Goal: Information Seeking & Learning: Check status

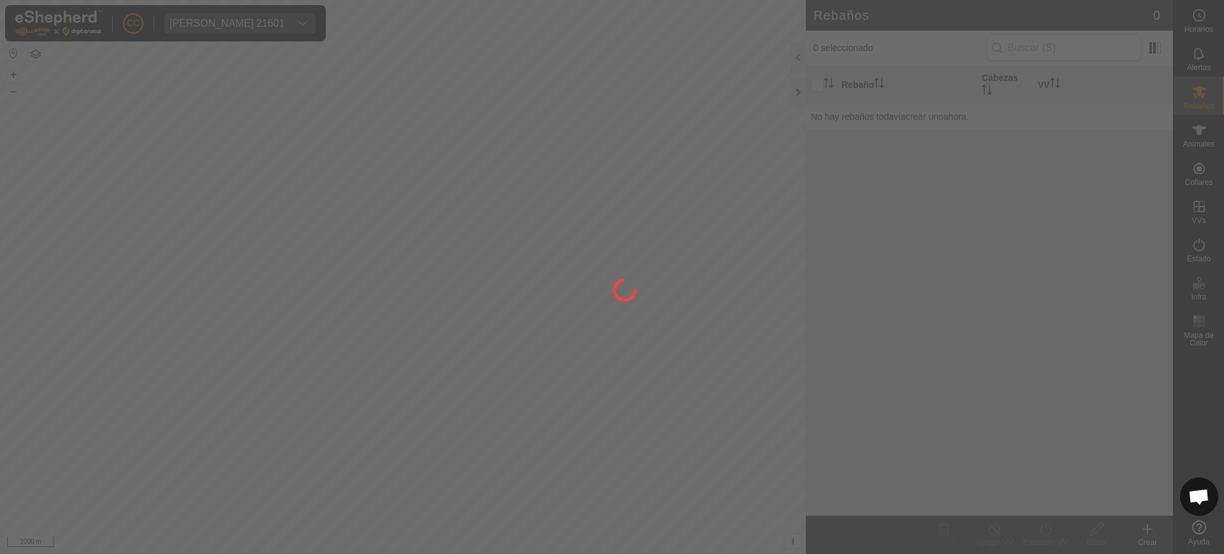
scroll to position [1015, 0]
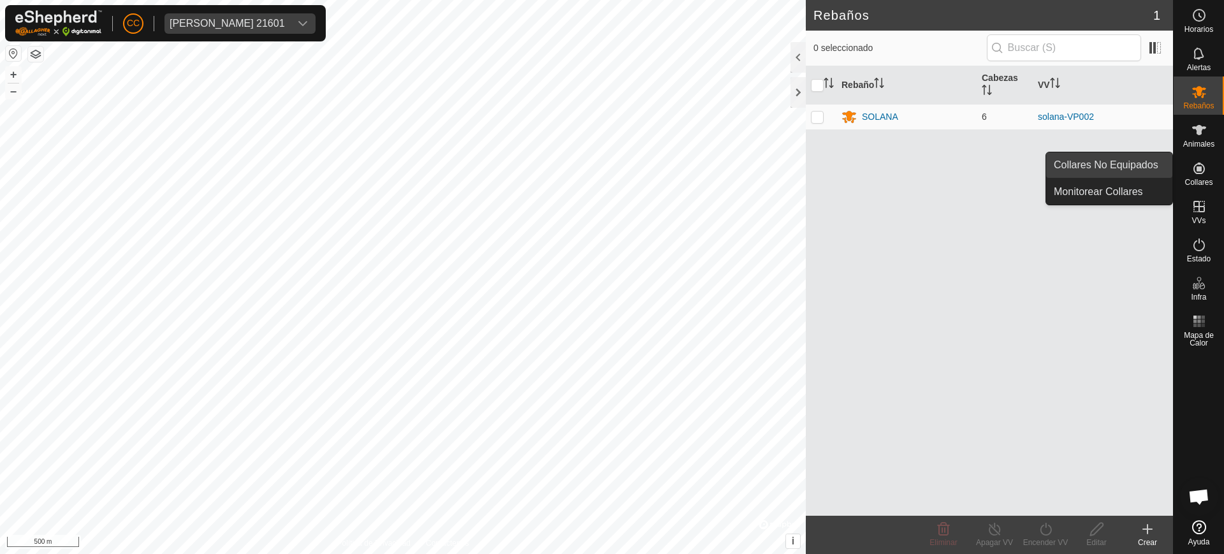
click at [1155, 168] on link "Collares No Equipados" at bounding box center [1109, 164] width 126 height 25
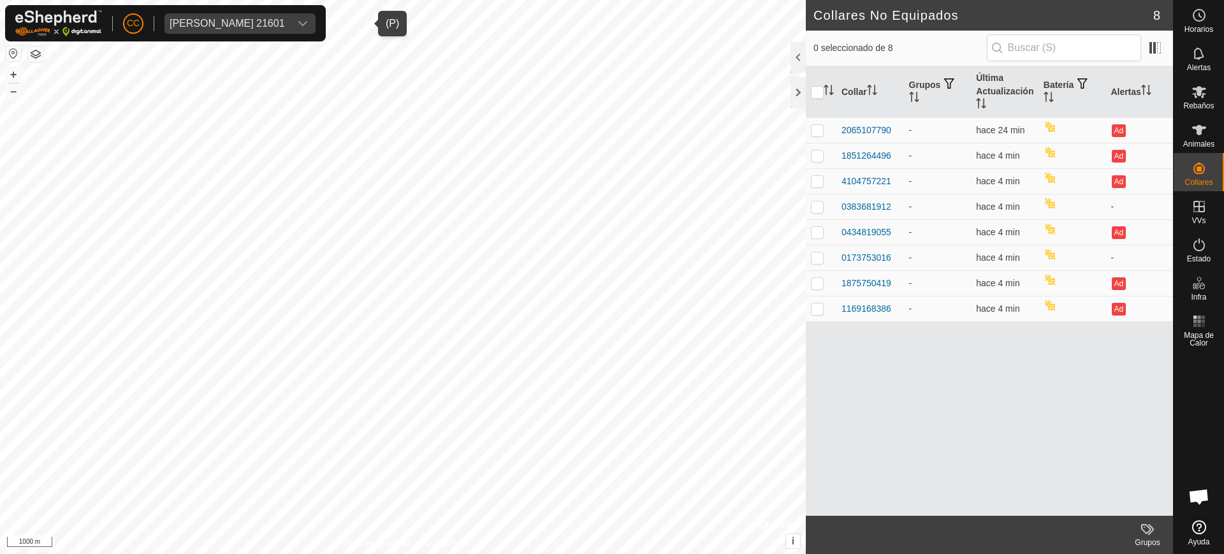
click at [284, 18] on div "[PERSON_NAME] 21601" at bounding box center [227, 23] width 115 height 10
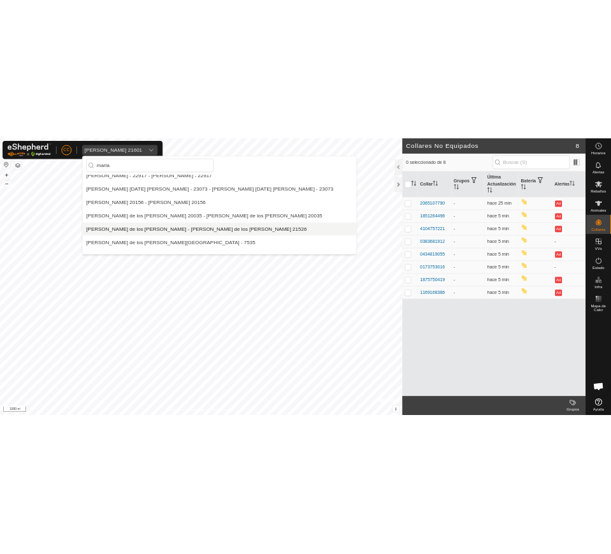
scroll to position [250, 0]
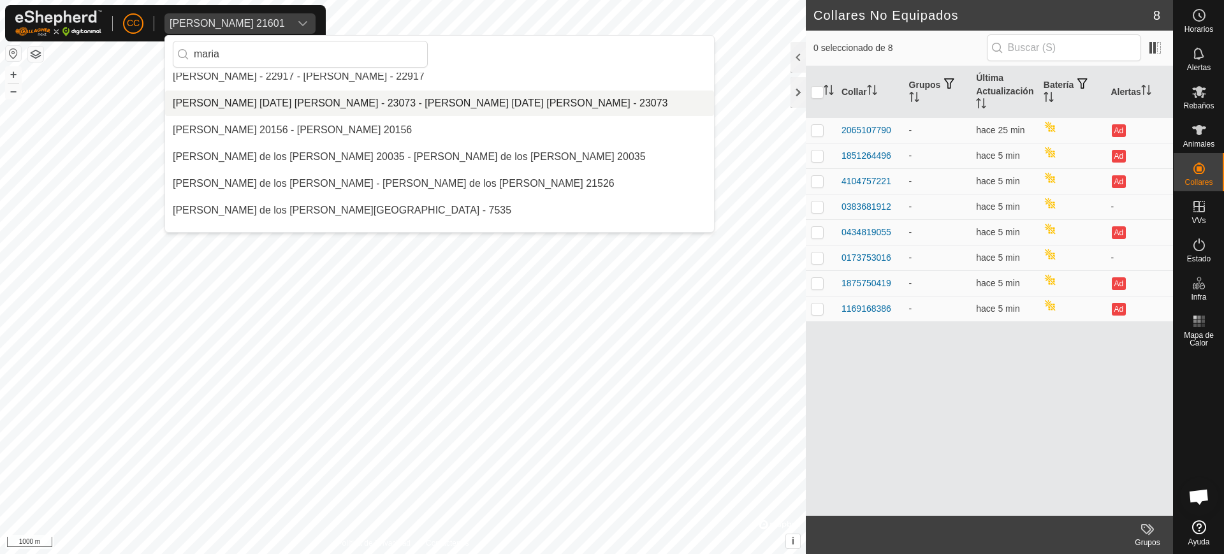
type input "maria"
click at [266, 106] on li "[PERSON_NAME] [DATE] [PERSON_NAME] - 23073 - [PERSON_NAME] [DATE] [PERSON_NAME]…" at bounding box center [439, 102] width 549 height 25
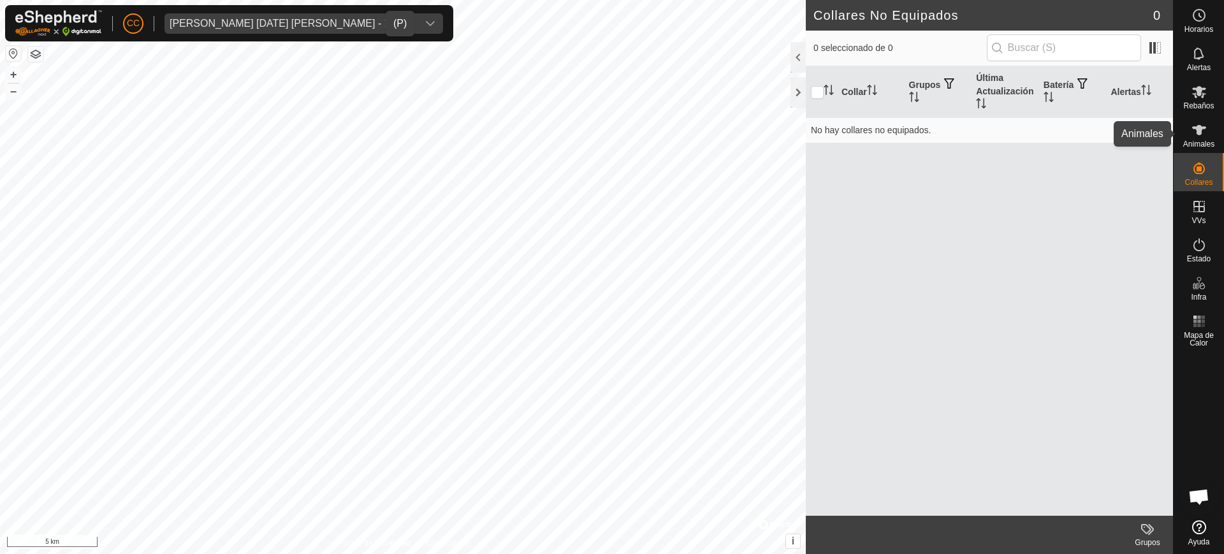
click at [1219, 150] on div "Animales" at bounding box center [1198, 134] width 50 height 38
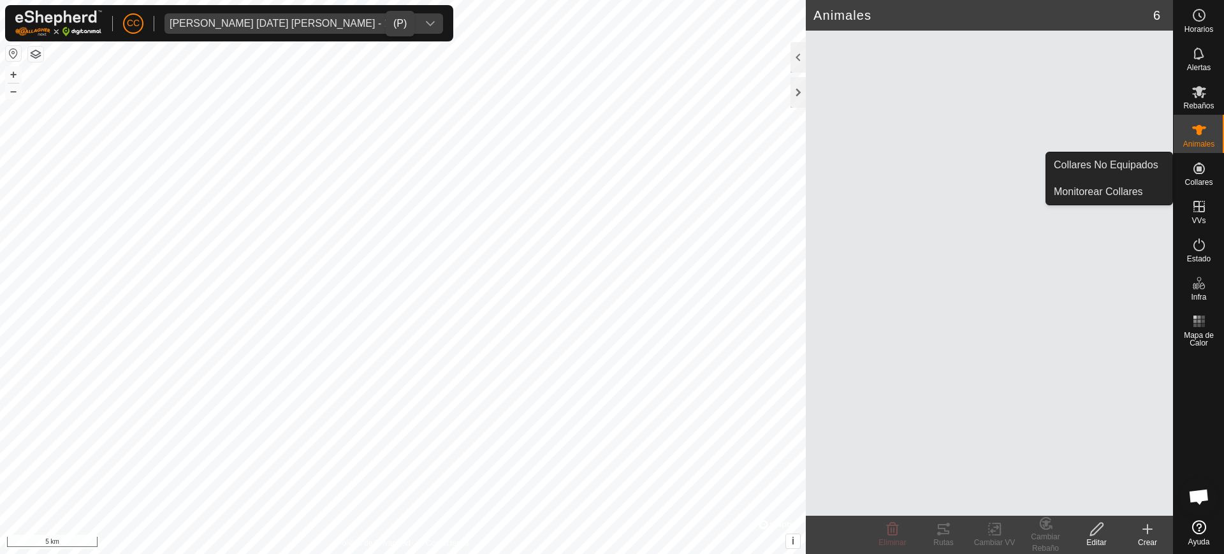
click at [1202, 183] on span "Collares" at bounding box center [1198, 182] width 28 height 8
click at [1127, 173] on link "Collares No Equipados" at bounding box center [1109, 164] width 126 height 25
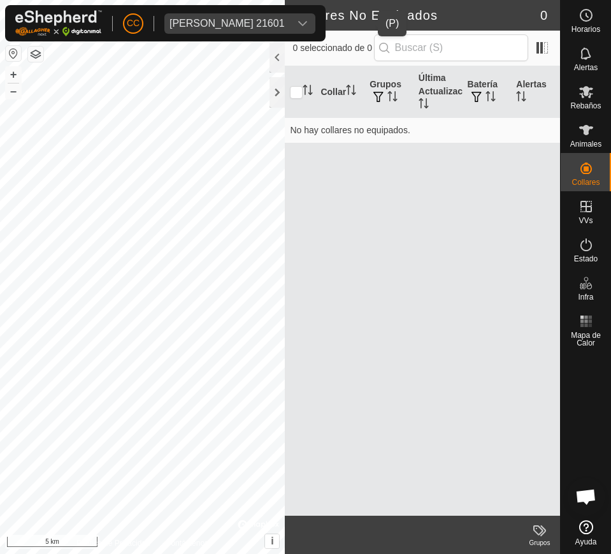
click at [220, 24] on div "[PERSON_NAME] 21601" at bounding box center [227, 23] width 115 height 10
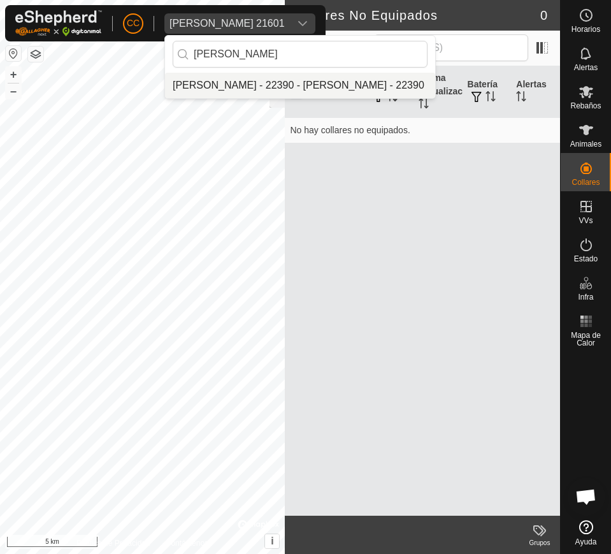
type input "[PERSON_NAME]"
click at [270, 82] on li "[PERSON_NAME] - 22390 - [PERSON_NAME] - 22390" at bounding box center [300, 85] width 270 height 25
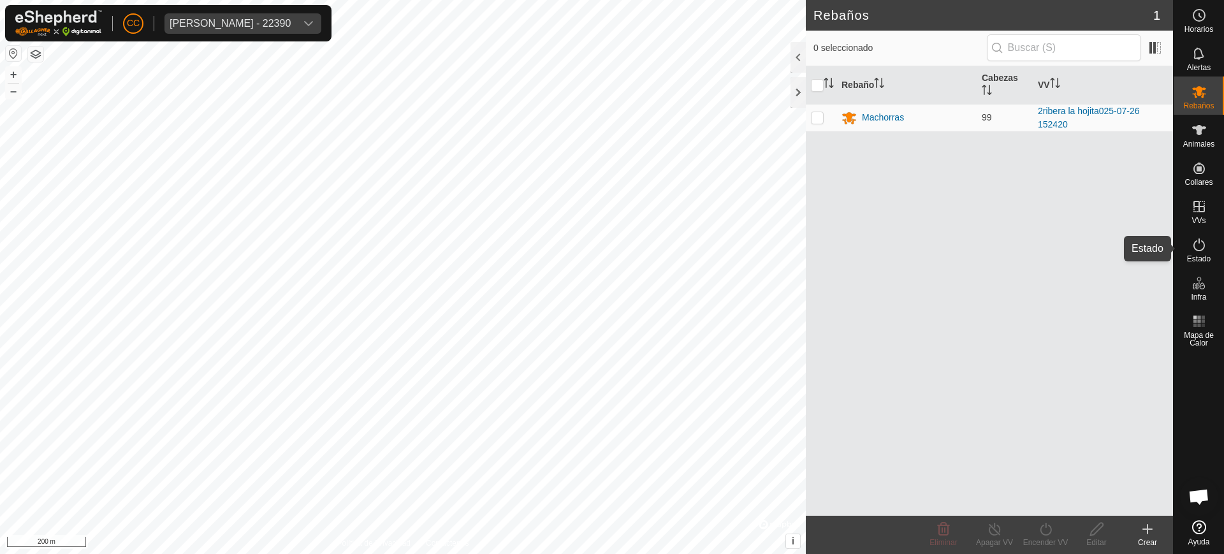
click at [1208, 252] on es-activation-svg-icon at bounding box center [1198, 245] width 23 height 20
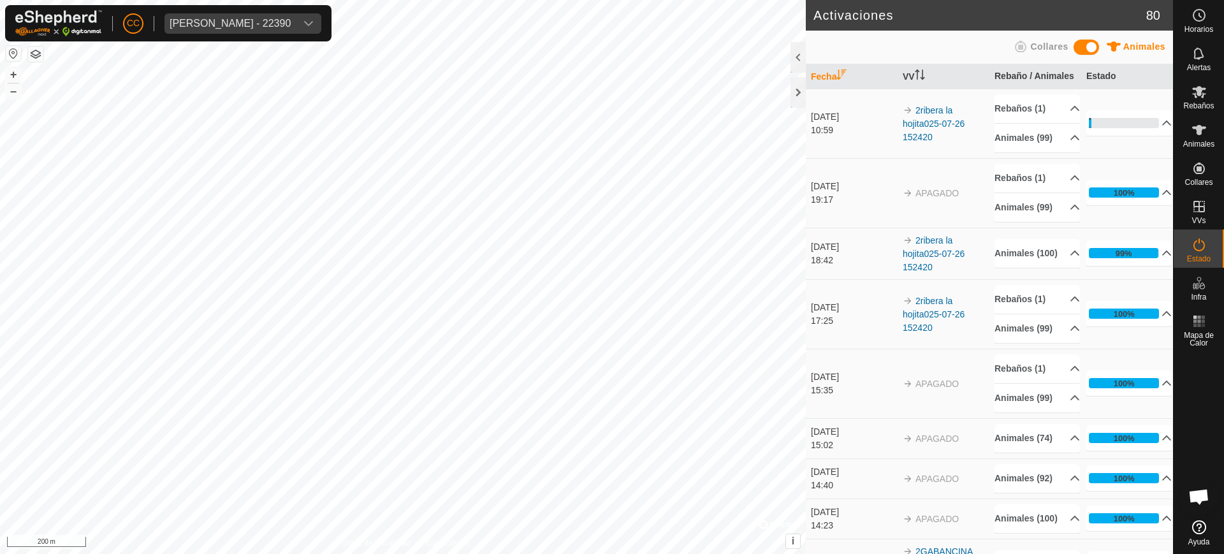
click at [1190, 246] on es-activation-svg-icon at bounding box center [1198, 245] width 23 height 20
click at [1199, 135] on icon at bounding box center [1198, 129] width 15 height 15
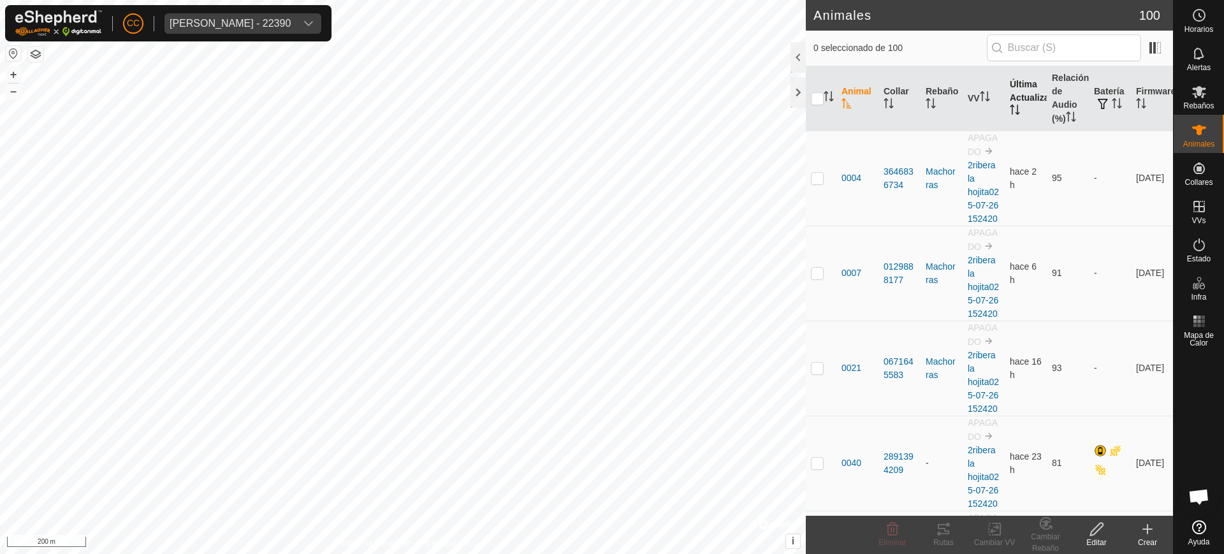
click at [1008, 96] on th "Última Actualización" at bounding box center [1025, 98] width 42 height 65
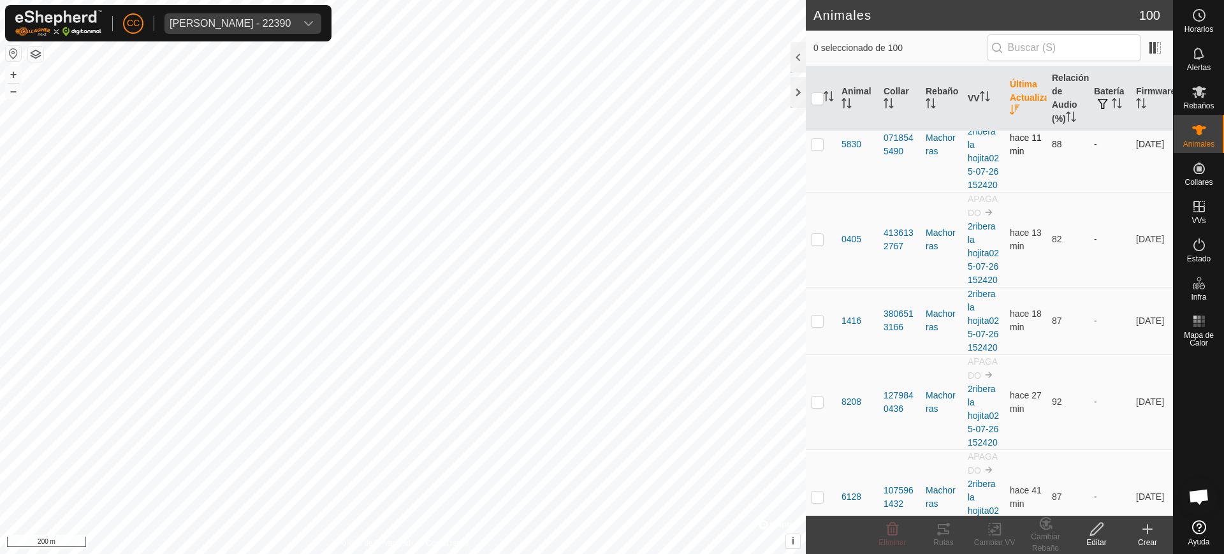
scroll to position [102, 0]
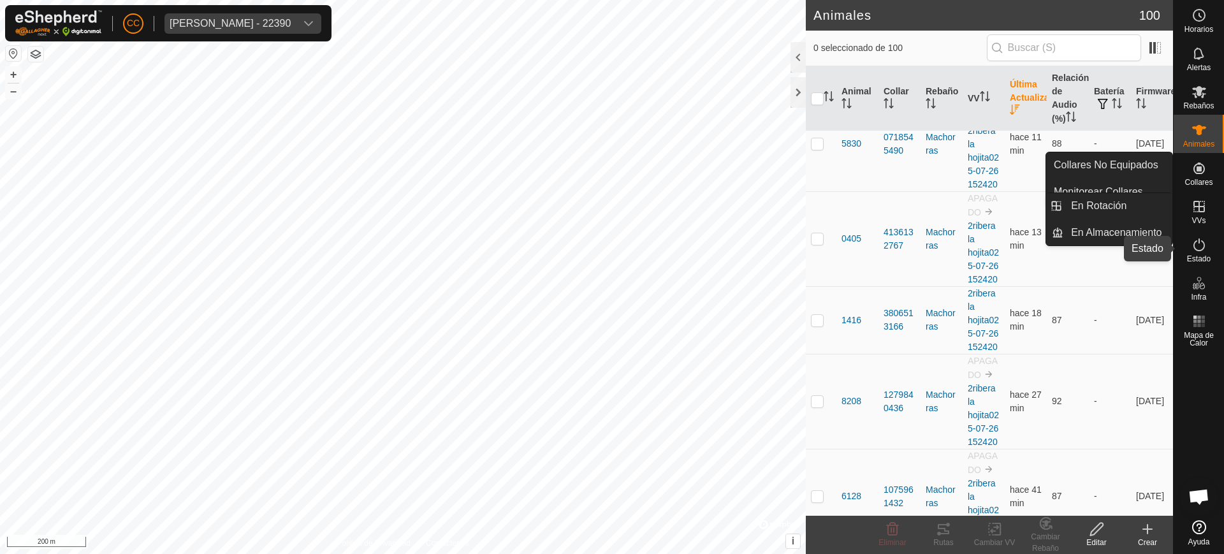
click at [1191, 259] on span "Estado" at bounding box center [1199, 259] width 24 height 8
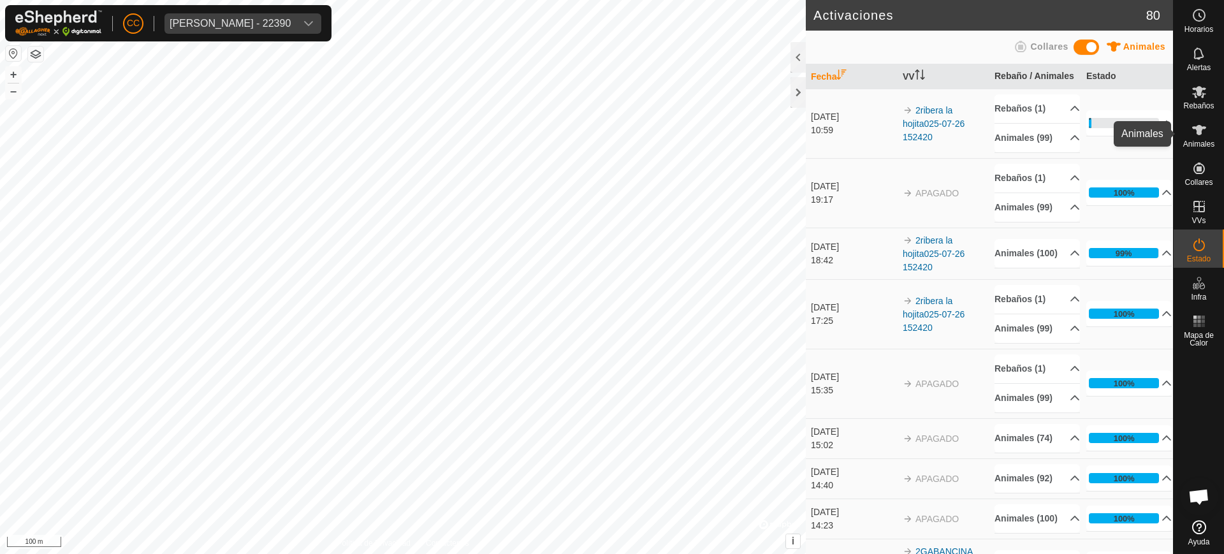
click at [1198, 134] on icon at bounding box center [1199, 130] width 14 height 10
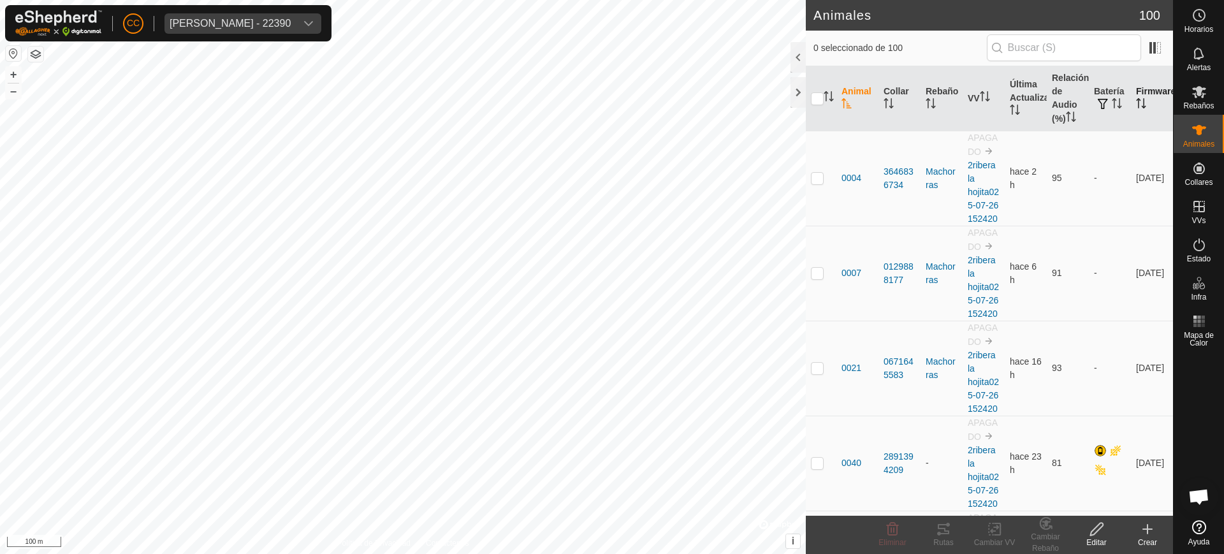
click at [1134, 115] on th "Firmware" at bounding box center [1152, 98] width 42 height 65
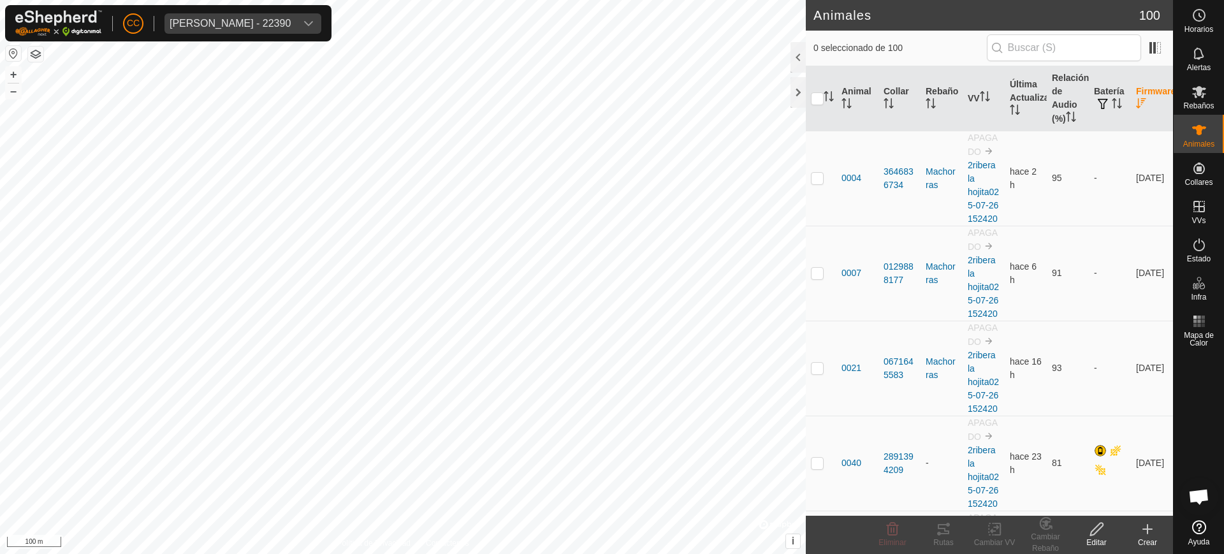
click at [1134, 115] on th "Firmware" at bounding box center [1152, 98] width 42 height 65
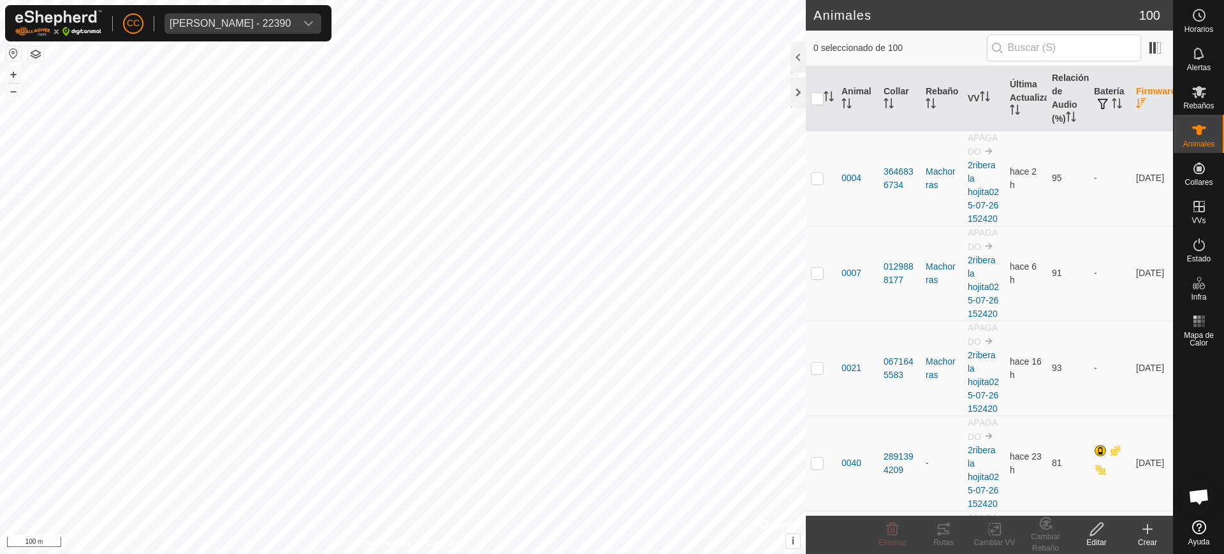
click at [1134, 115] on th "Firmware" at bounding box center [1152, 98] width 42 height 65
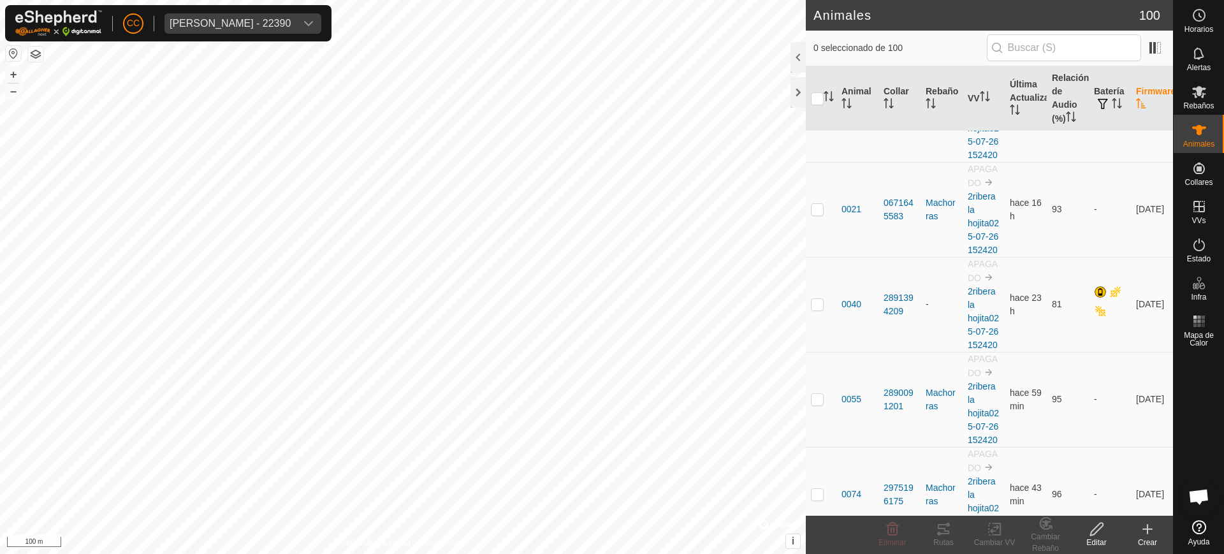
scroll to position [171, 0]
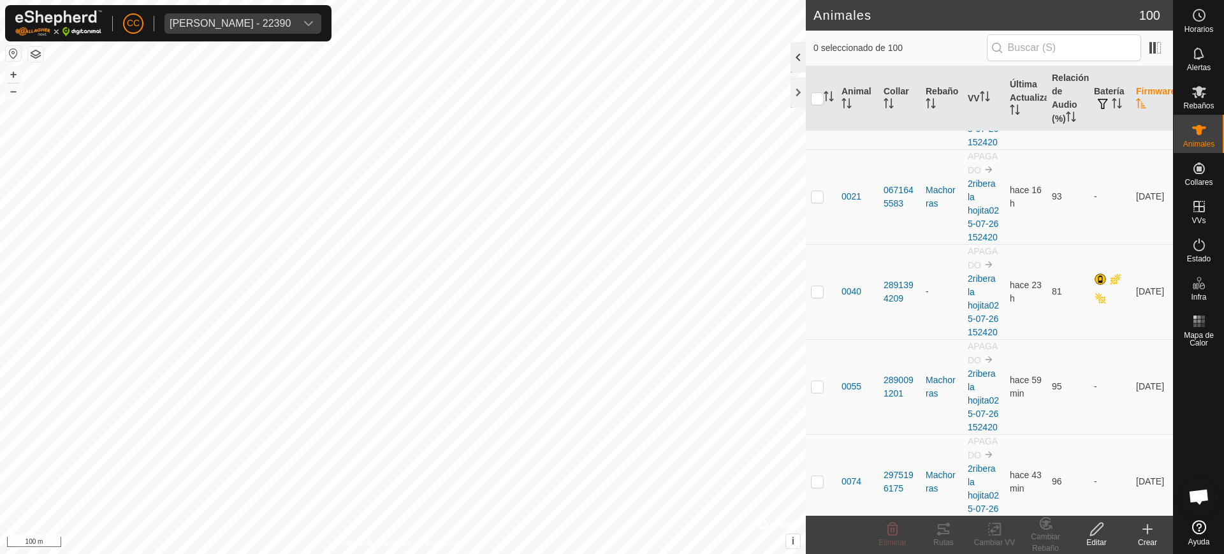
click at [791, 60] on div at bounding box center [797, 57] width 15 height 31
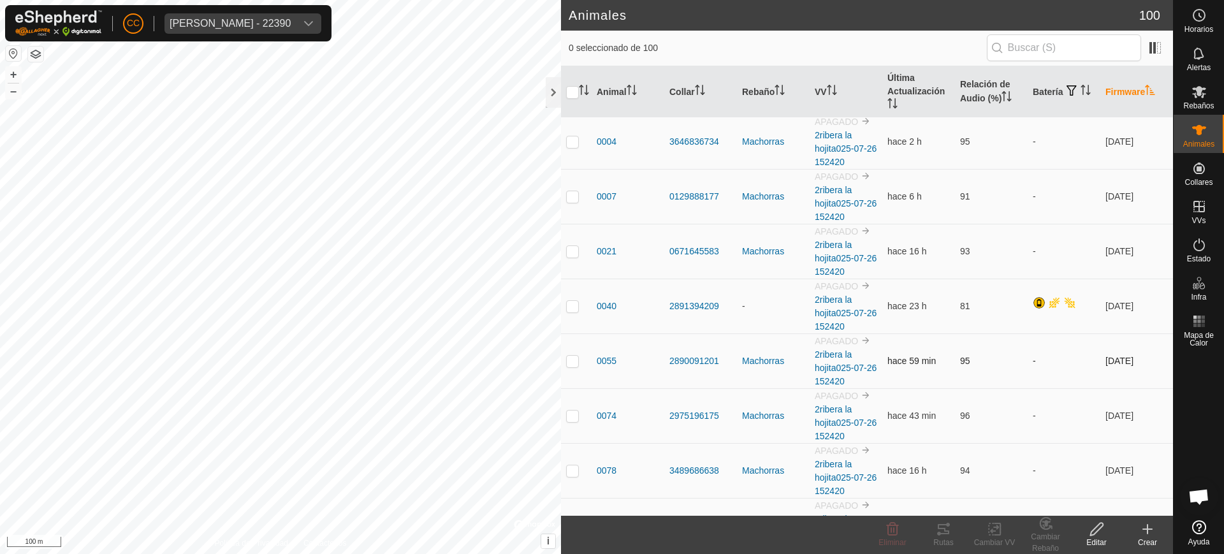
scroll to position [0, 0]
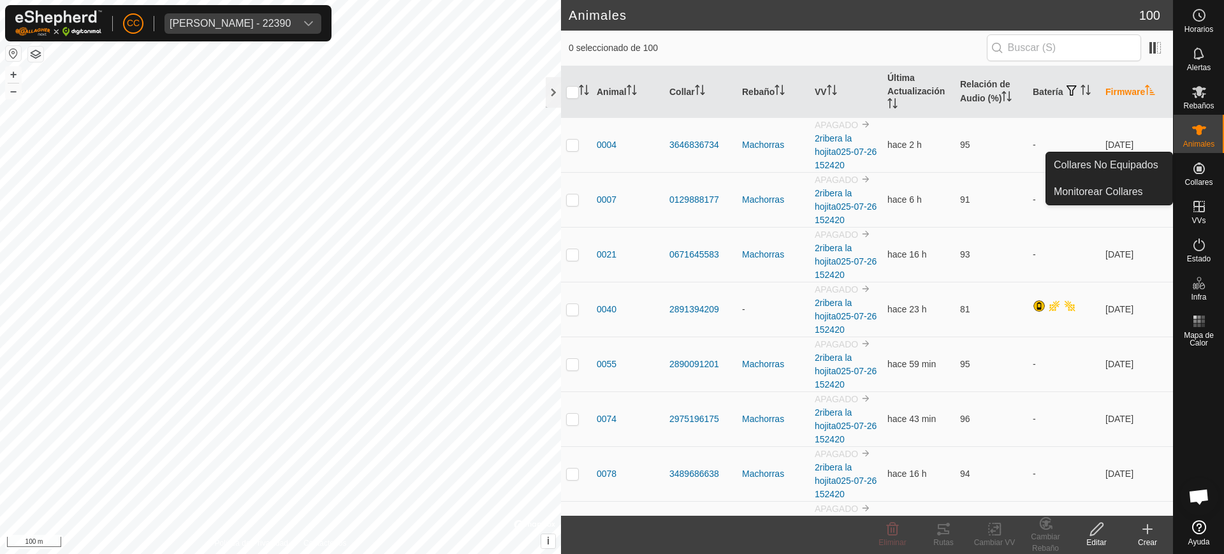
click at [1198, 175] on icon at bounding box center [1198, 168] width 15 height 15
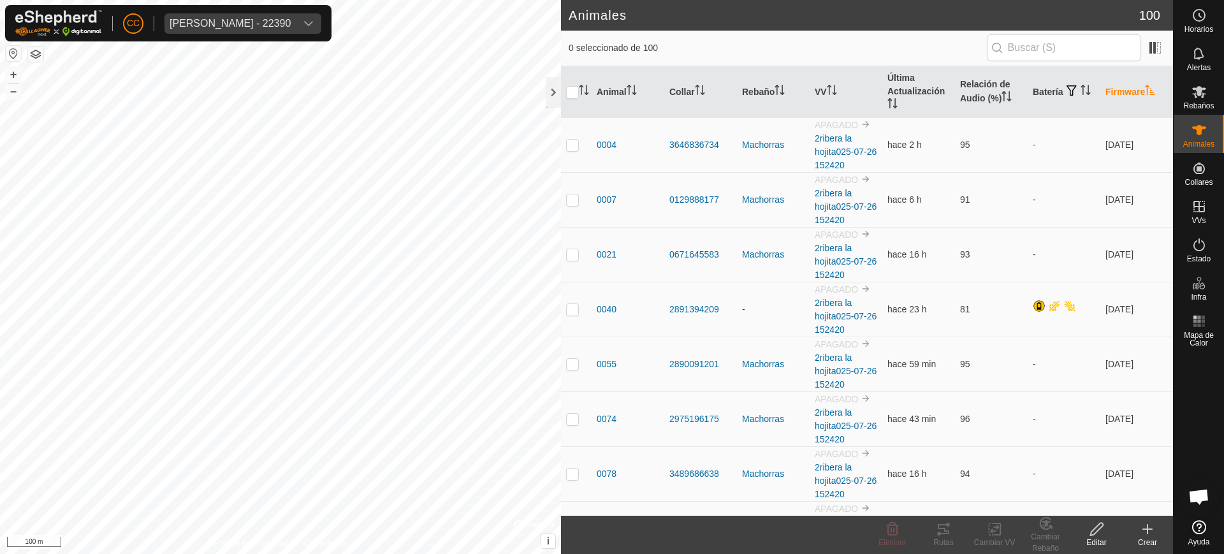
click at [1127, 87] on th "Firmware" at bounding box center [1136, 92] width 73 height 52
click at [1128, 90] on th "Firmware" at bounding box center [1136, 92] width 73 height 52
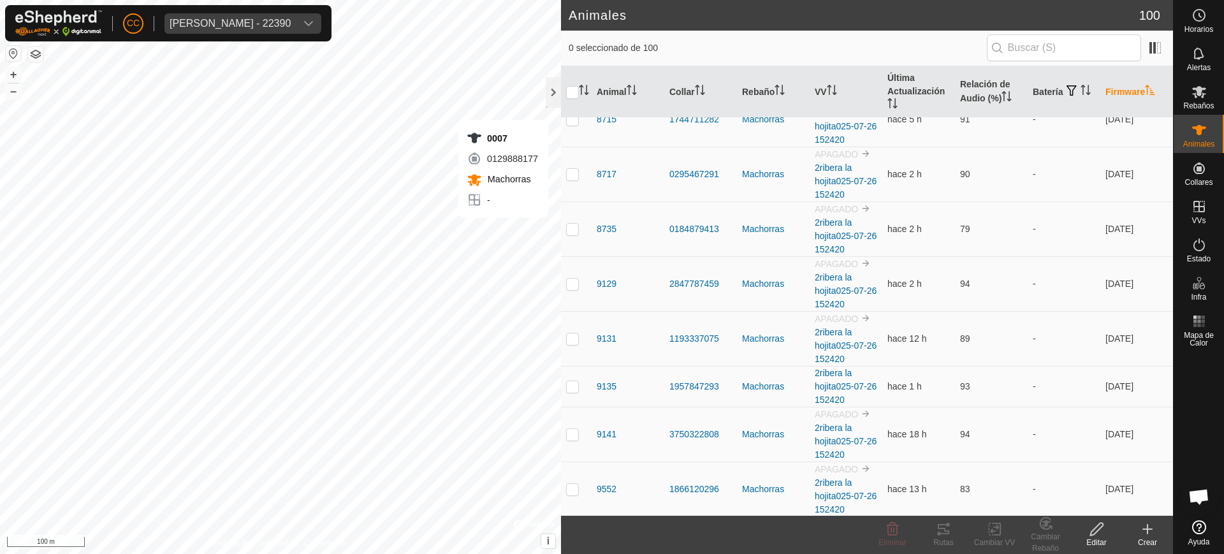
scroll to position [5027, 0]
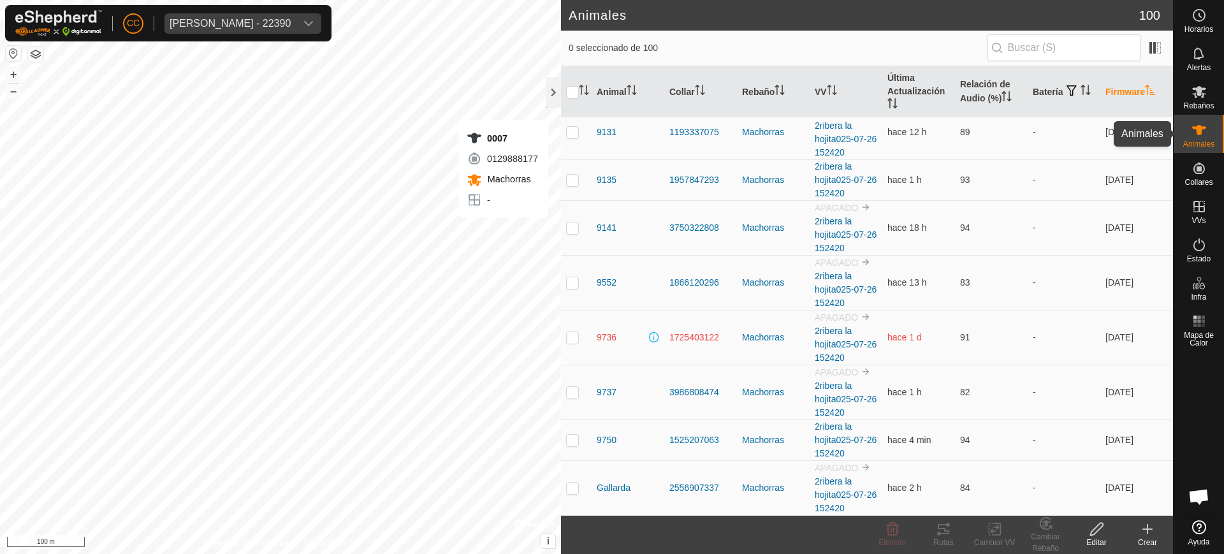
click at [1193, 140] on span "Animales" at bounding box center [1198, 144] width 31 height 8
